Goal: Information Seeking & Learning: Learn about a topic

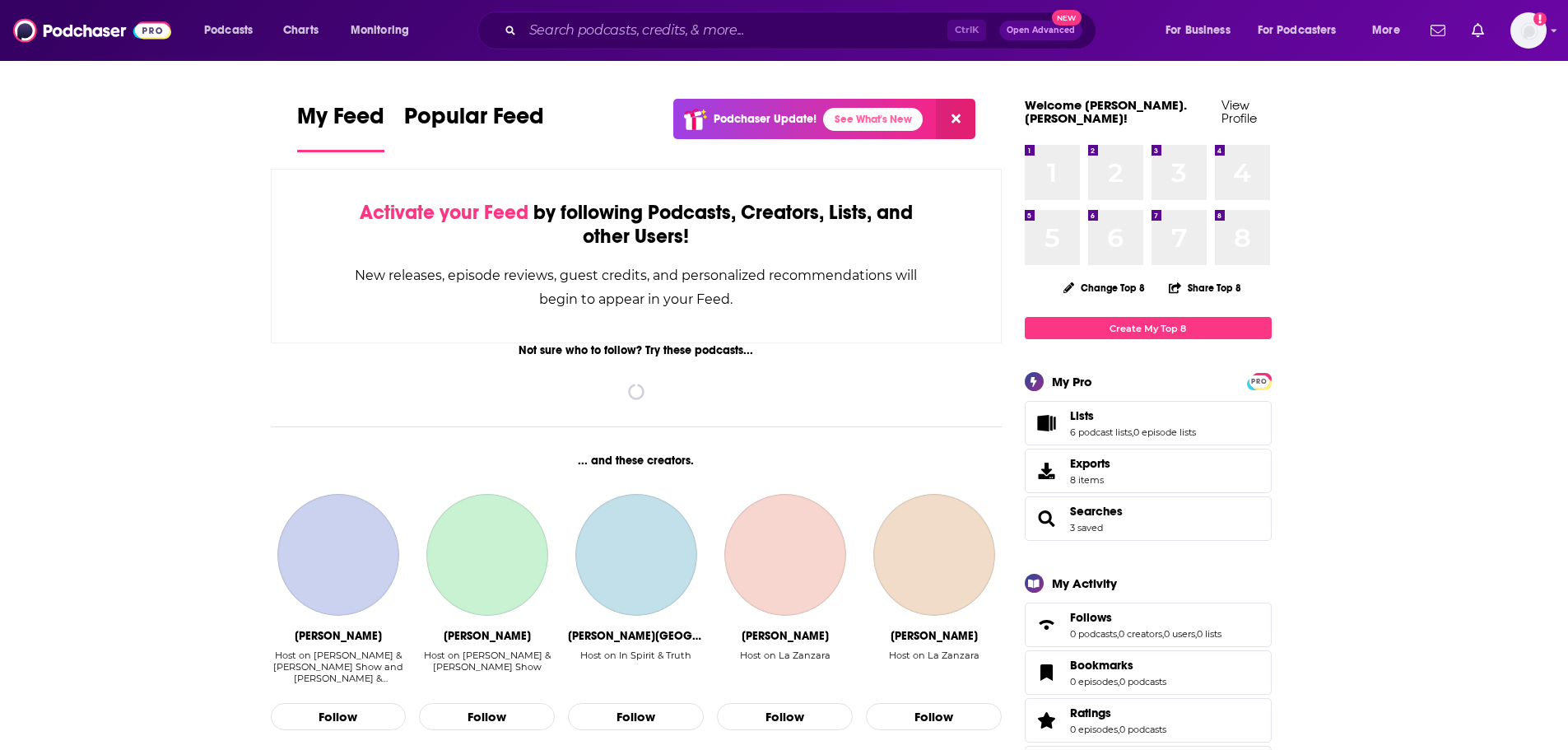
click at [665, 14] on div "Ctrl K Open Advanced New" at bounding box center [786, 30] width 619 height 38
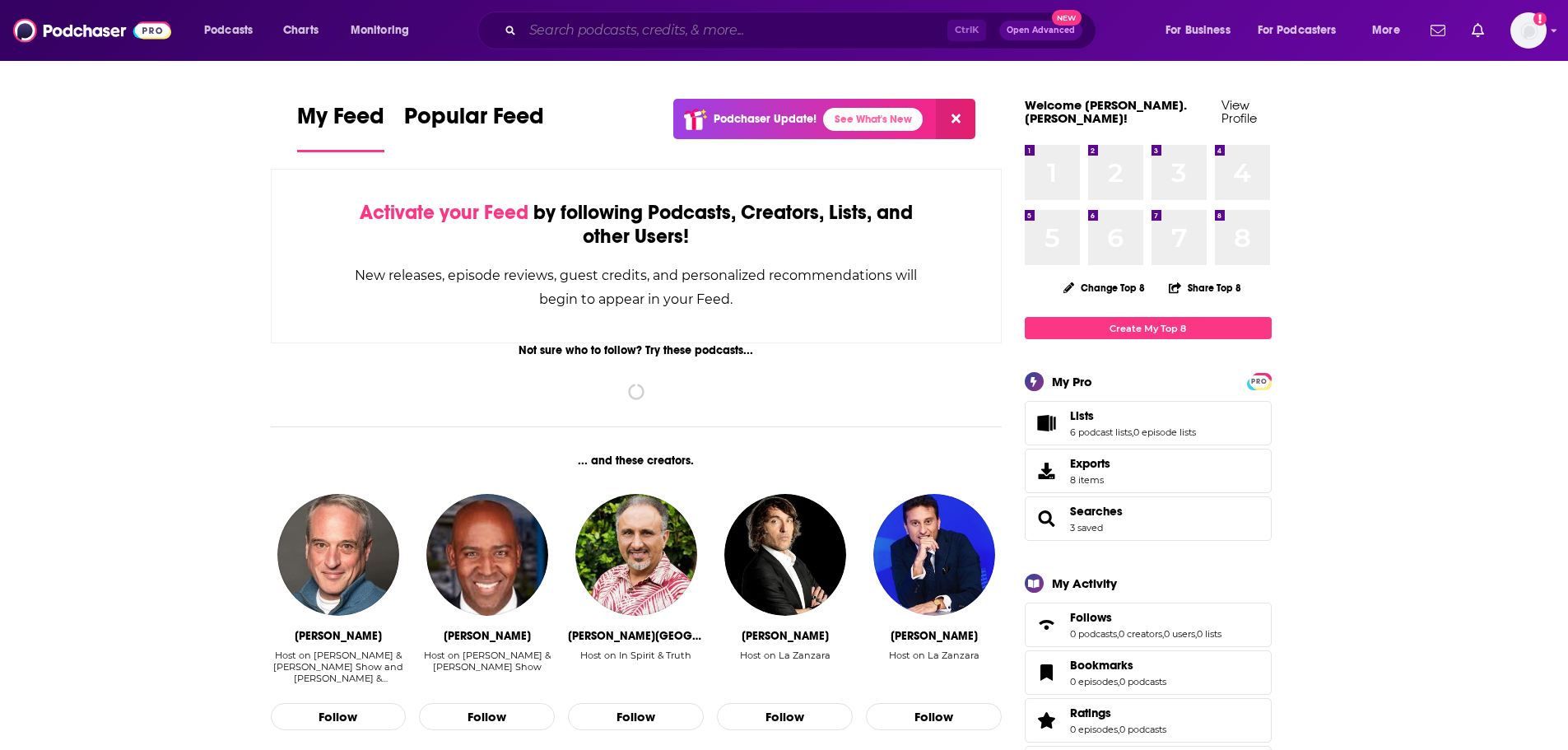
click at [652, 31] on input "Search podcasts, credits, & more..." at bounding box center [735, 30] width 425 height 26
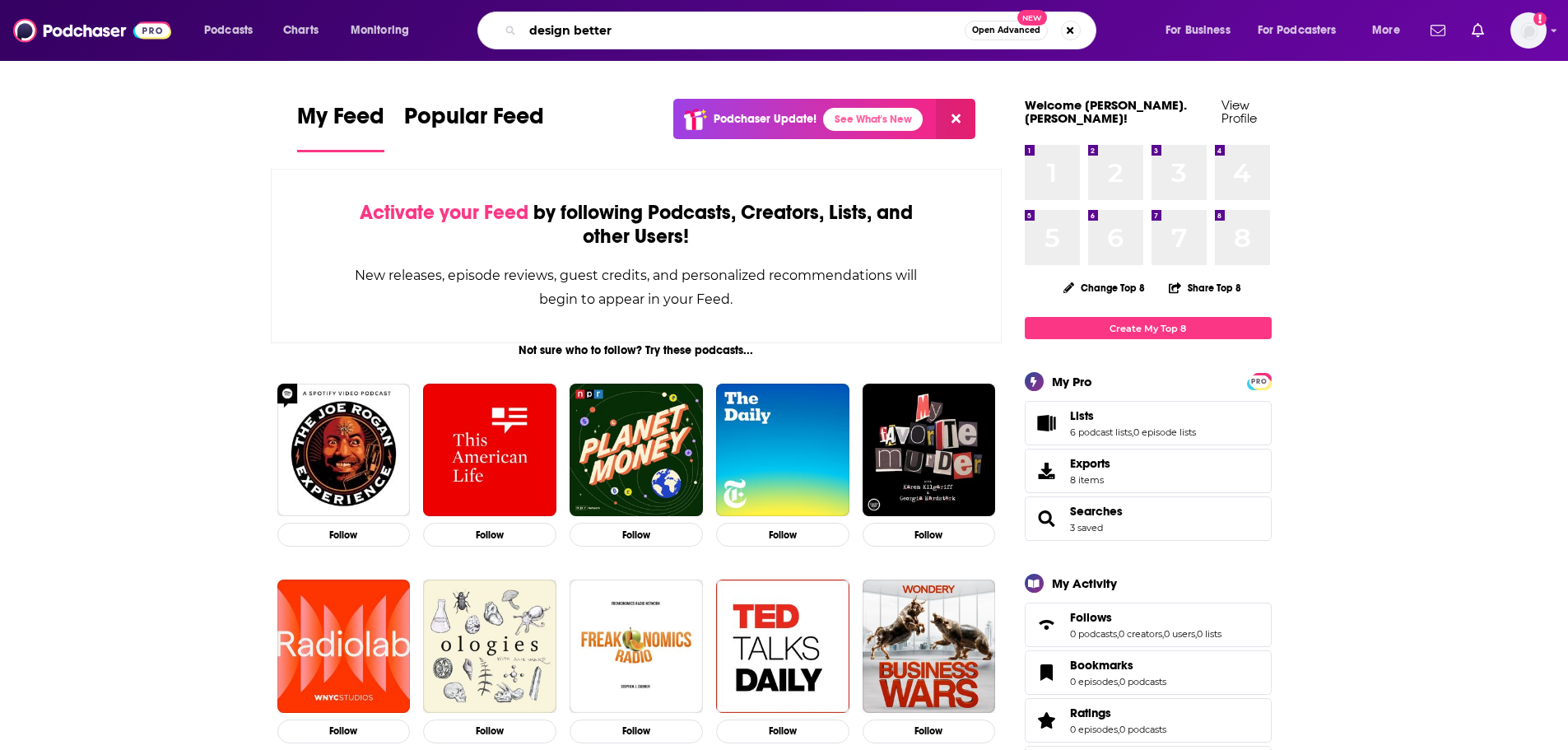
type input "design better"
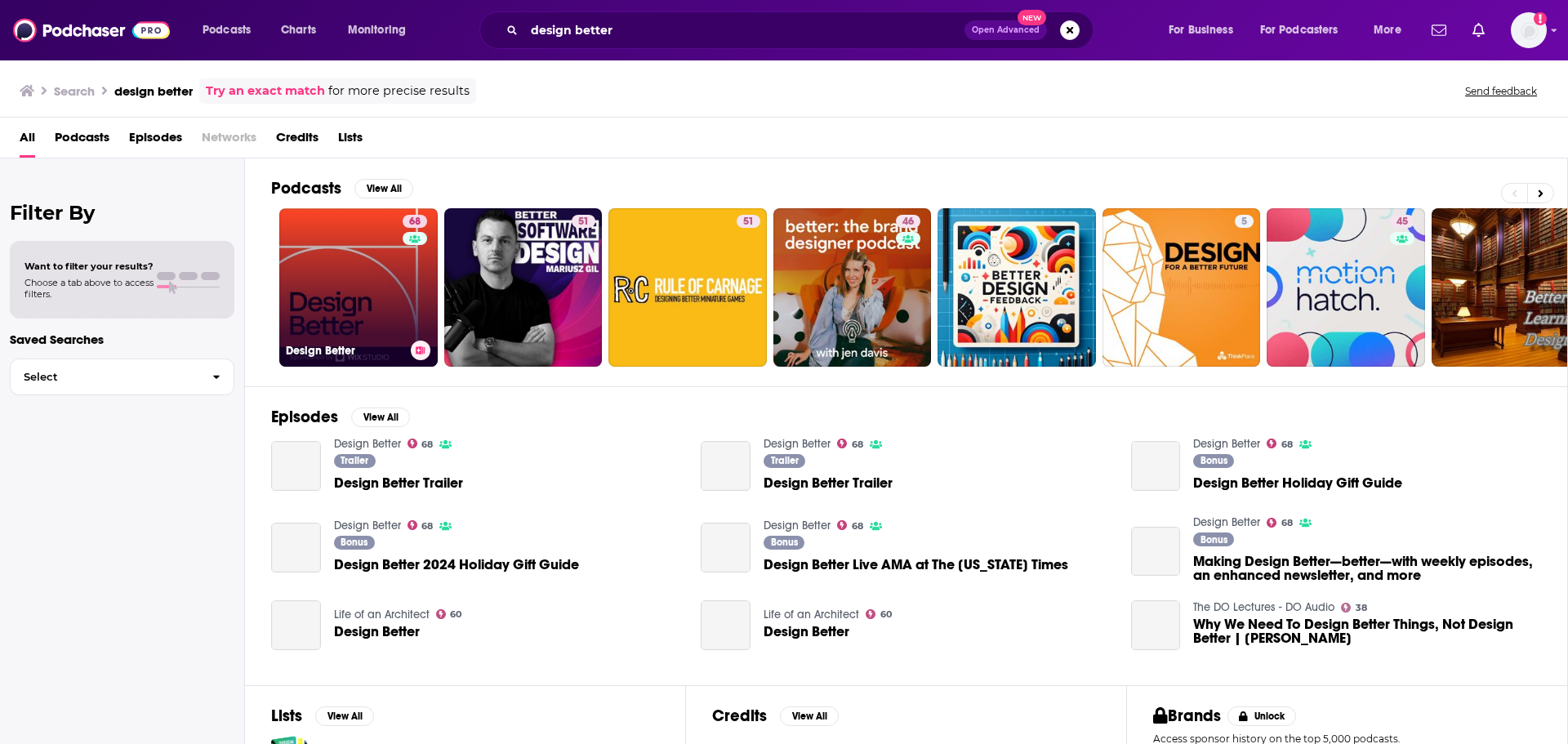
click at [346, 269] on link "68 Design Better" at bounding box center [358, 287] width 159 height 159
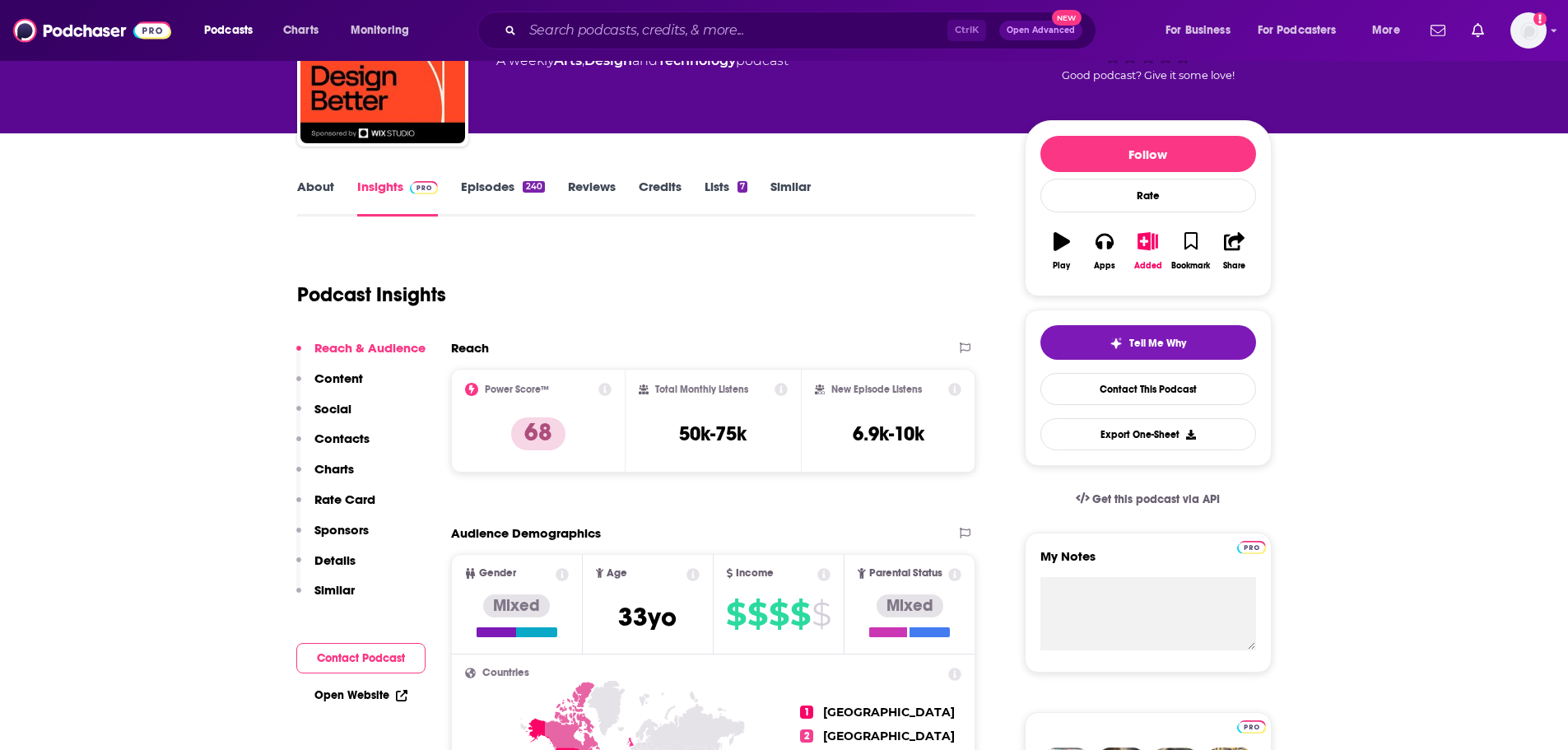
scroll to position [165, 0]
